Goal: Find contact information

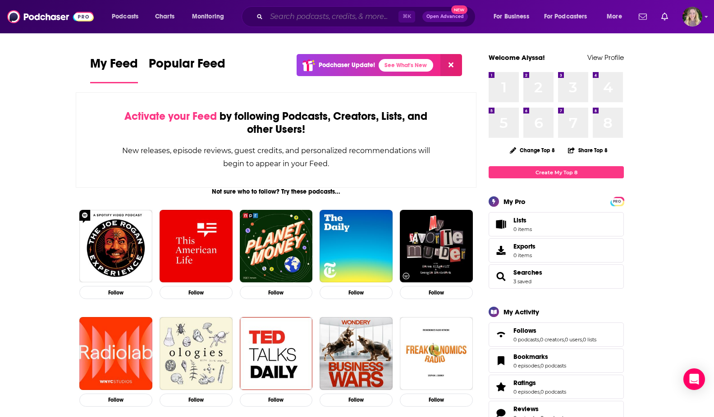
click at [300, 18] on input "Search podcasts, credits, & more..." at bounding box center [332, 16] width 132 height 14
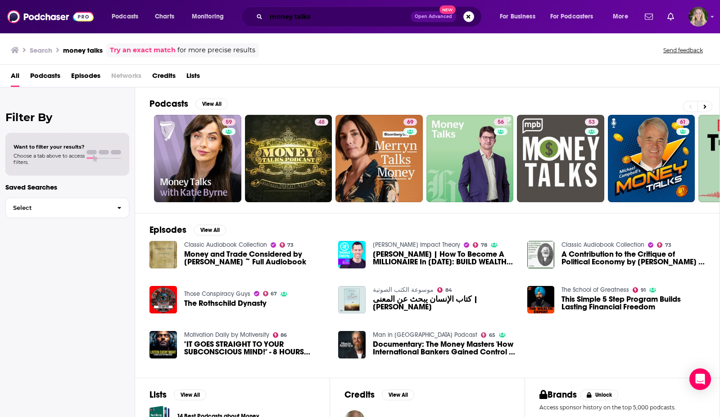
click at [330, 14] on input "money talks" at bounding box center [338, 16] width 145 height 14
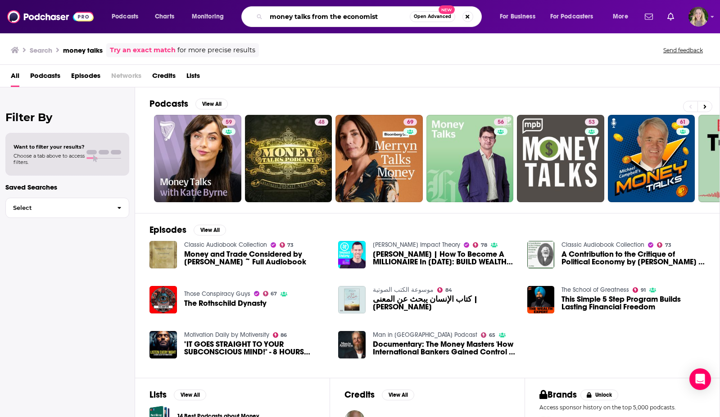
type input "money talks from the economist"
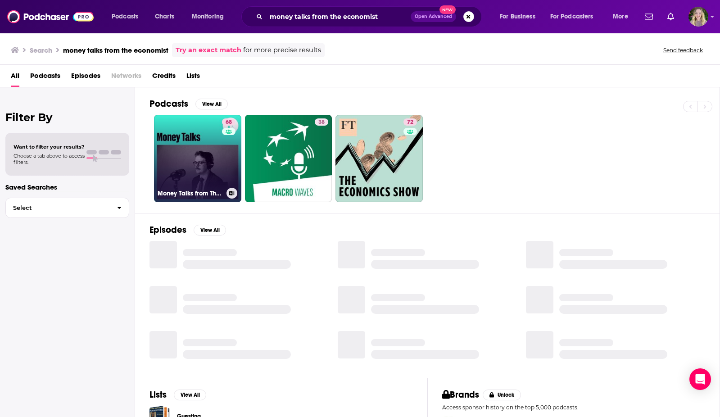
click at [197, 133] on link "68 Money Talks from The Economist" at bounding box center [197, 158] width 87 height 87
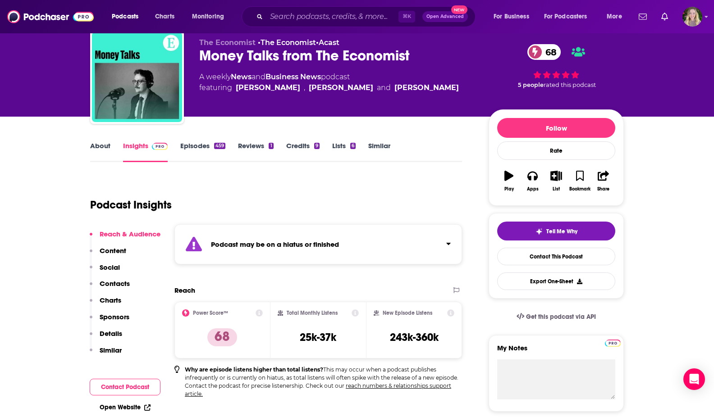
scroll to position [32, 0]
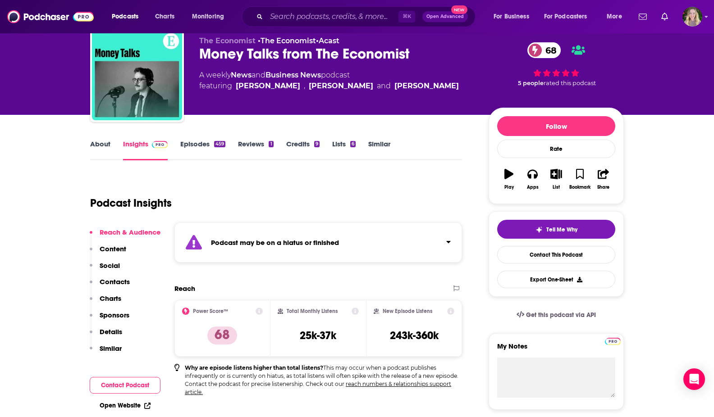
click at [99, 150] on link "About" at bounding box center [100, 150] width 20 height 21
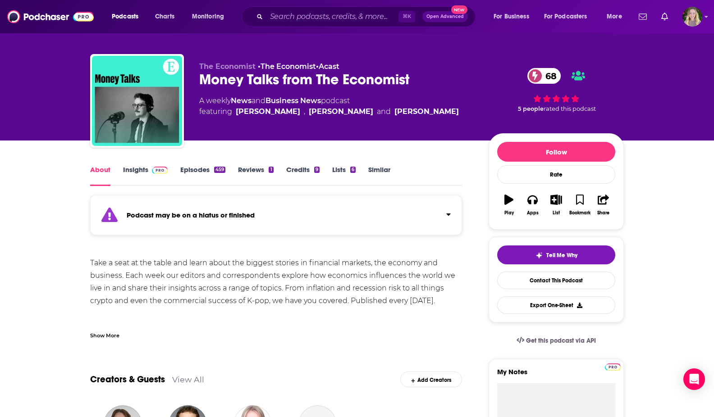
scroll to position [14, 0]
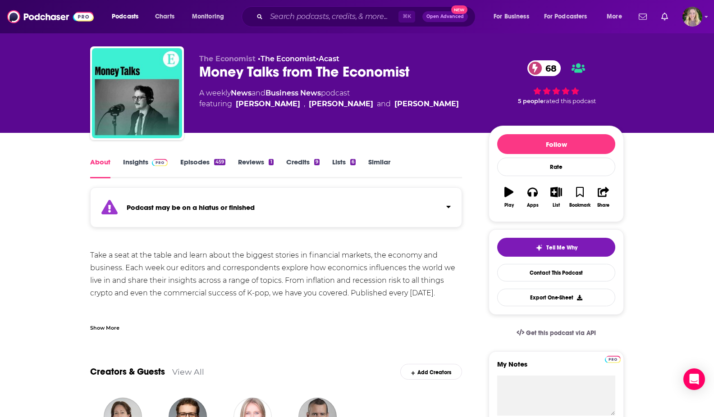
click at [137, 164] on link "Insights" at bounding box center [145, 168] width 45 height 21
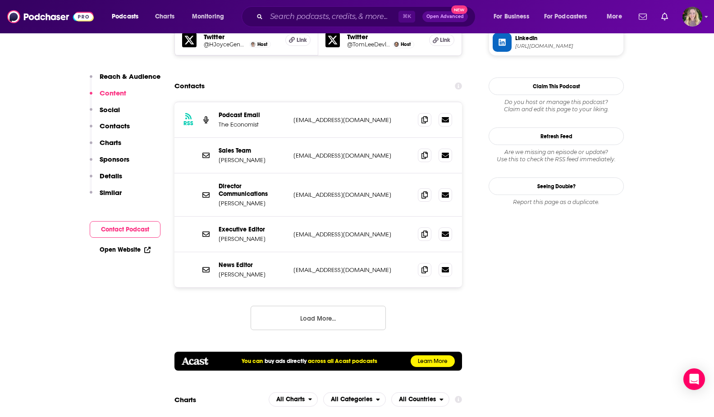
scroll to position [943, 0]
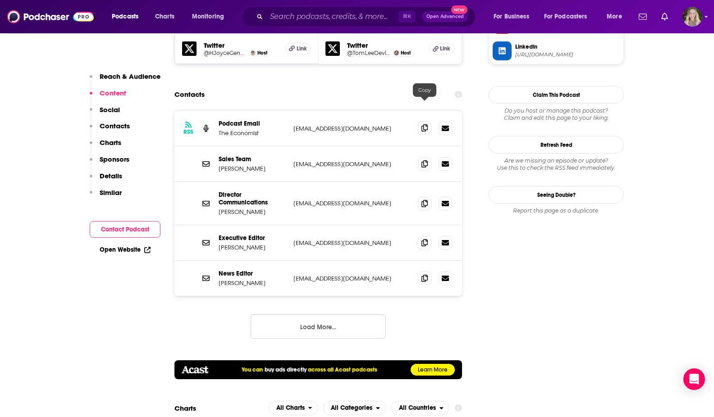
click at [425, 124] on icon at bounding box center [424, 127] width 6 height 7
drag, startPoint x: 267, startPoint y: 224, endPoint x: 219, endPoint y: 223, distance: 47.8
click at [219, 244] on p "[PERSON_NAME]" at bounding box center [253, 248] width 68 height 8
copy p "[PERSON_NAME]"
click at [288, 18] on input "Search podcasts, credits, & more..." at bounding box center [332, 16] width 132 height 14
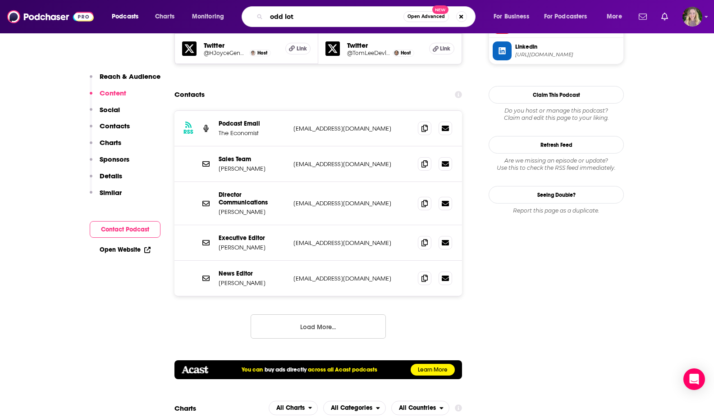
type input "odd lots"
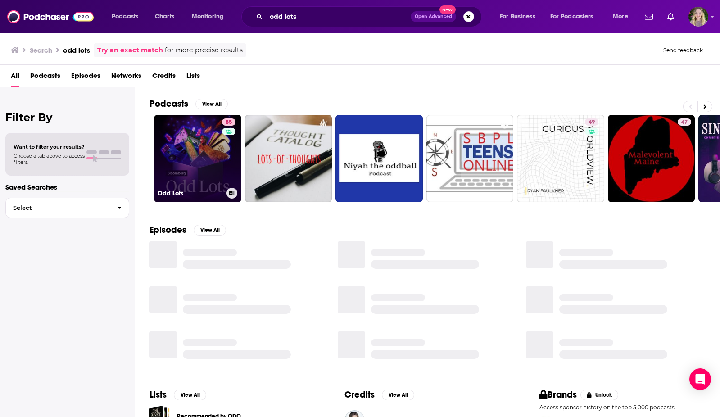
click at [211, 152] on link "85 Odd Lots" at bounding box center [197, 158] width 87 height 87
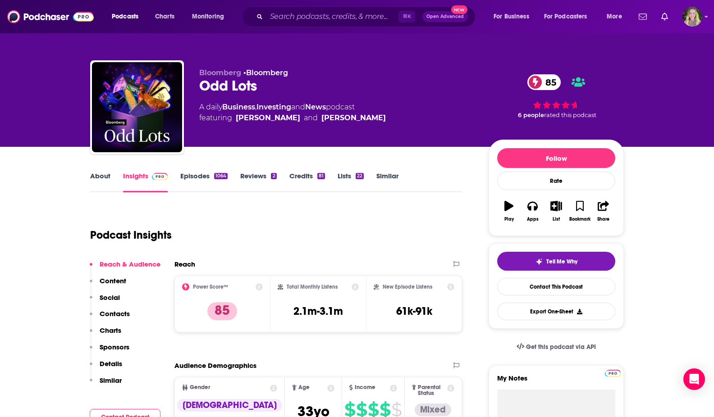
click at [109, 177] on link "About" at bounding box center [100, 182] width 20 height 21
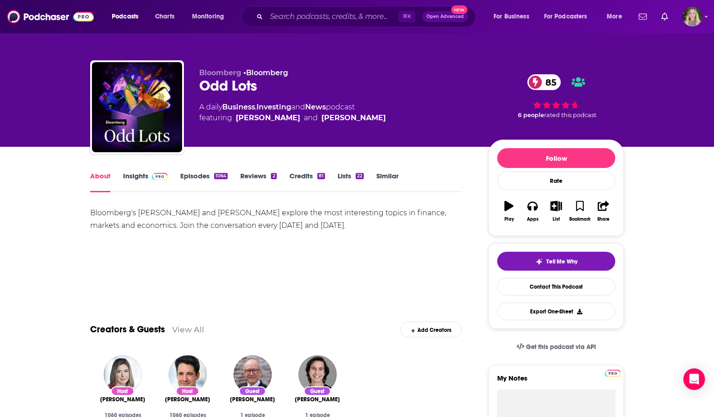
drag, startPoint x: 90, startPoint y: 215, endPoint x: 336, endPoint y: 227, distance: 245.8
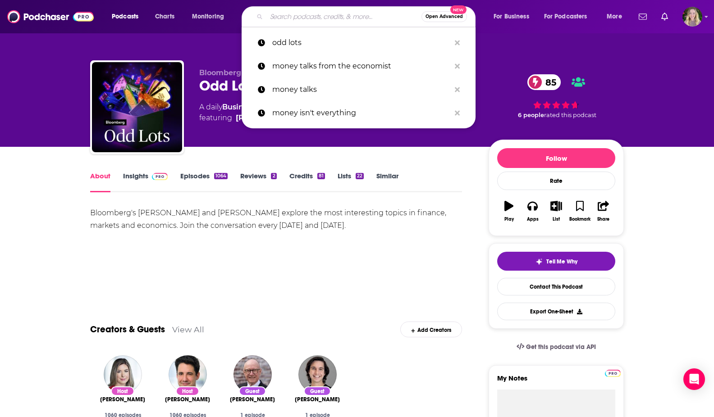
click at [279, 19] on input "Search podcasts, credits, & more..." at bounding box center [343, 16] width 155 height 14
paste input "The Indicator from Planet Money"
type input "The Indicator from Planet Money"
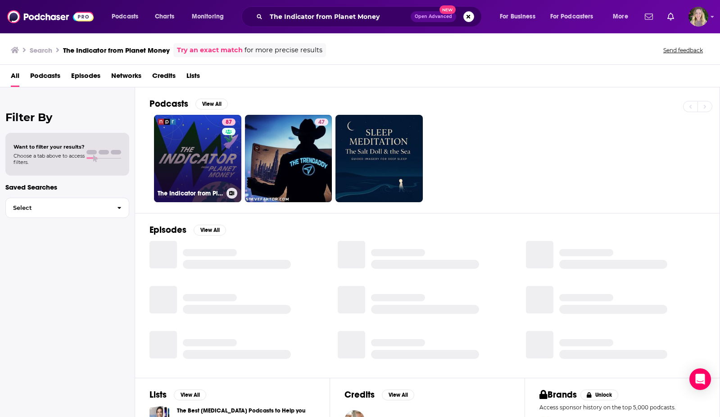
click at [182, 174] on link "87 The Indicator from Planet Money" at bounding box center [197, 158] width 87 height 87
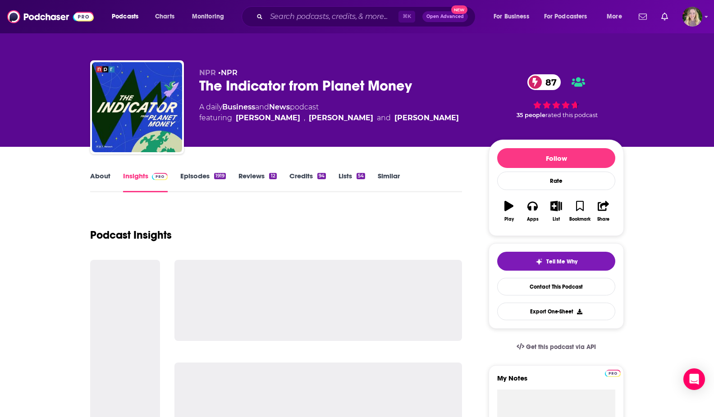
click at [101, 179] on link "About" at bounding box center [100, 182] width 20 height 21
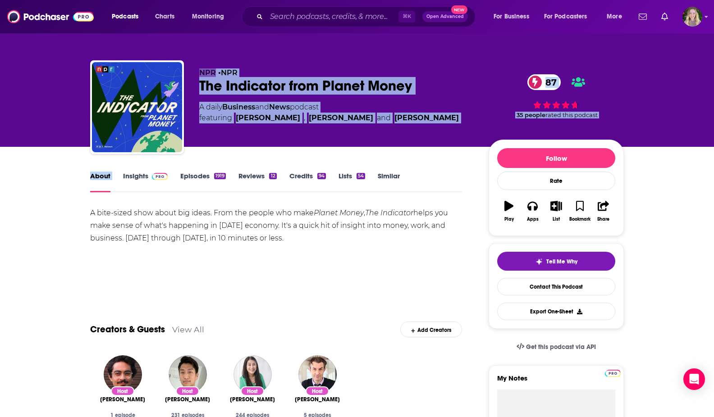
click at [131, 178] on link "Insights" at bounding box center [145, 182] width 45 height 21
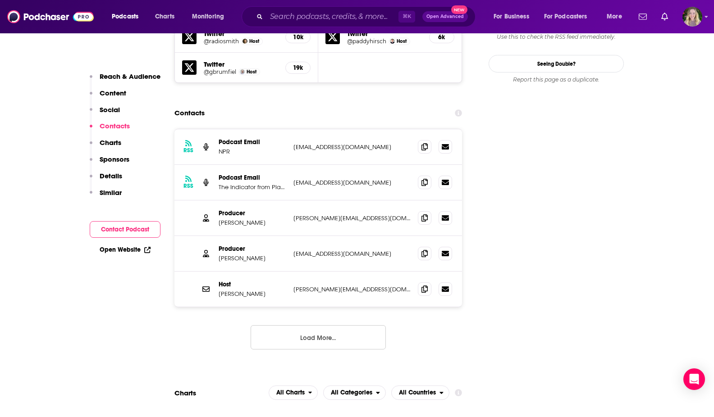
scroll to position [990, 0]
click at [421, 179] on icon at bounding box center [424, 182] width 6 height 7
click at [278, 14] on input "Search podcasts, credits, & more..." at bounding box center [332, 16] width 132 height 14
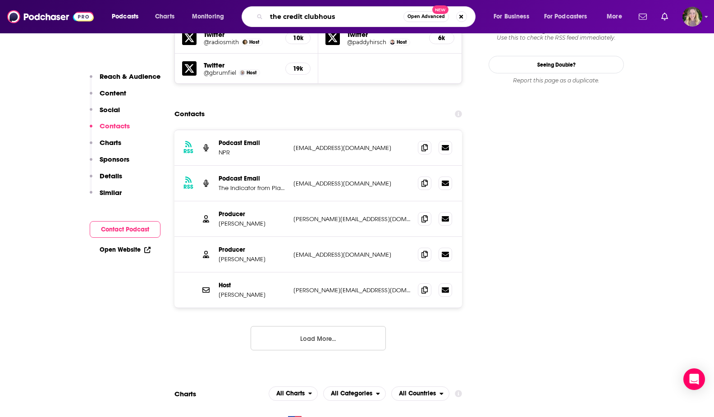
type input "the credit clubhouse"
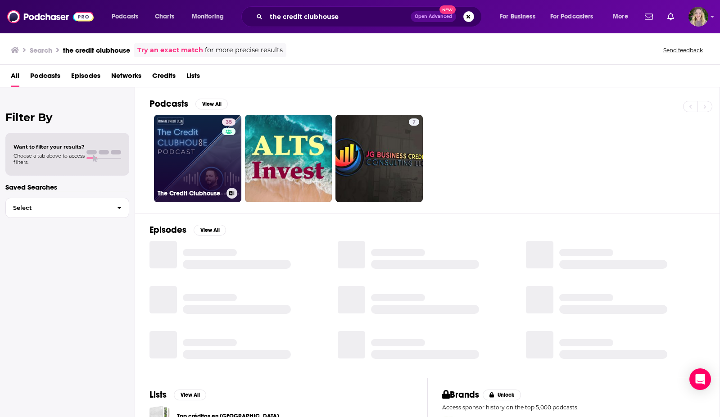
click at [188, 146] on link "35 The Credit Clubhouse" at bounding box center [197, 158] width 87 height 87
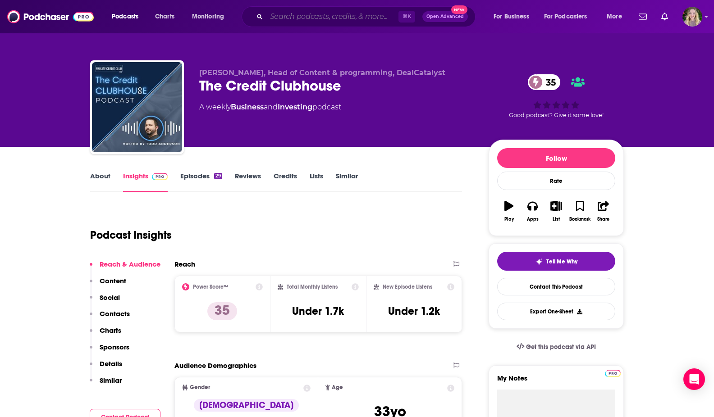
click at [273, 12] on input "Search podcasts, credits, & more..." at bounding box center [332, 16] width 132 height 14
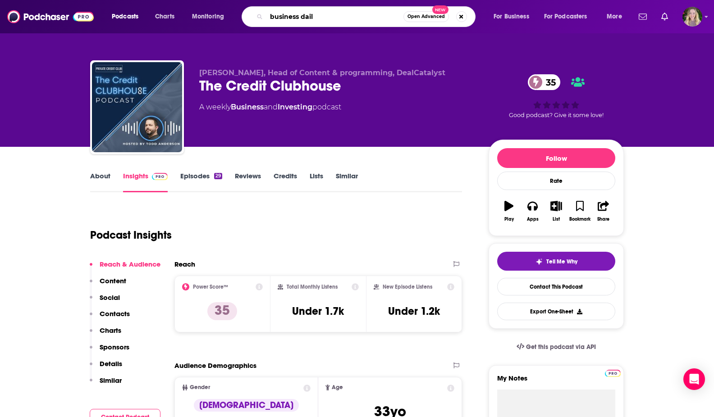
type input "business daily"
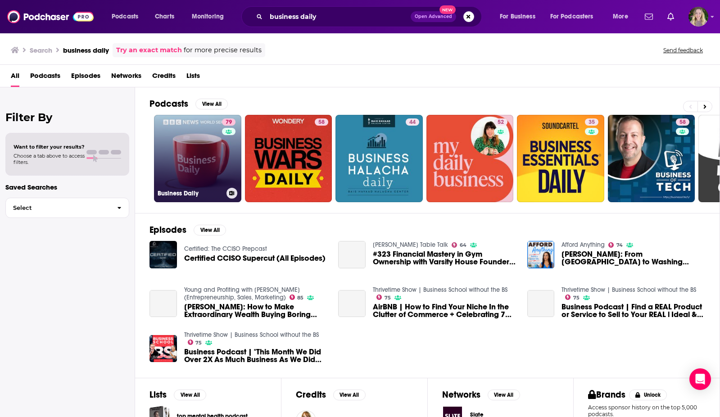
click at [215, 140] on link "79 Business Daily" at bounding box center [197, 158] width 87 height 87
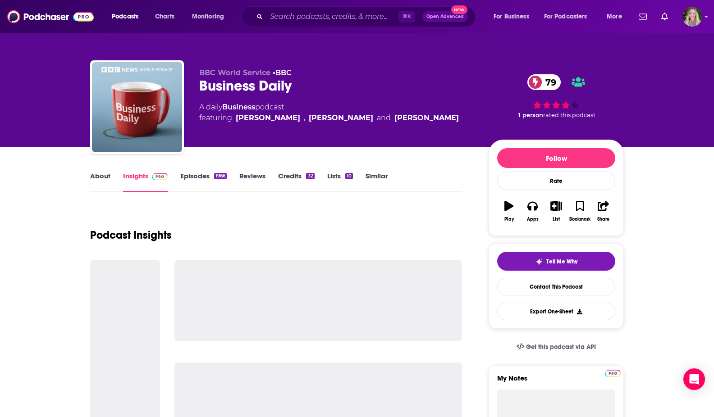
click at [102, 182] on link "About" at bounding box center [100, 182] width 20 height 21
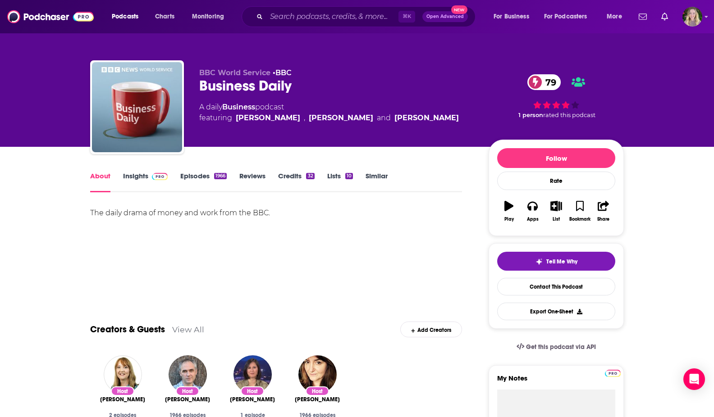
click at [99, 212] on div "The daily drama of money and work from the BBC." at bounding box center [276, 213] width 372 height 13
copy div "The daily drama of money and work from the BBC."
click at [147, 182] on link "Insights" at bounding box center [145, 182] width 45 height 21
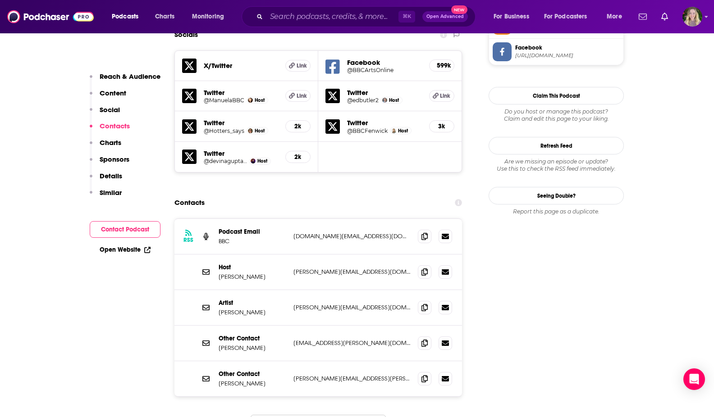
scroll to position [820, 0]
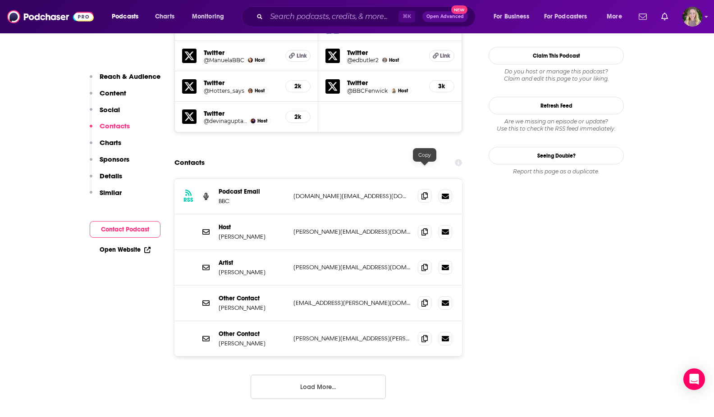
click at [423, 192] on icon at bounding box center [424, 195] width 6 height 7
